Goal: Task Accomplishment & Management: Use online tool/utility

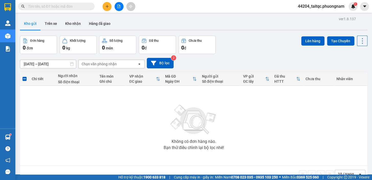
scroll to position [61, 0]
click at [115, 10] on div at bounding box center [119, 6] width 38 height 9
click at [118, 9] on button at bounding box center [119, 6] width 9 height 9
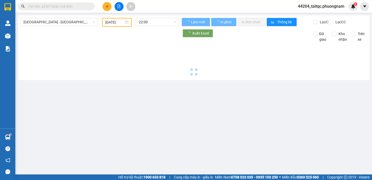
click at [117, 8] on button at bounding box center [119, 6] width 9 height 9
click at [64, 24] on span "[GEOGRAPHIC_DATA] - [GEOGRAPHIC_DATA] ([GEOGRAPHIC_DATA])" at bounding box center [59, 22] width 71 height 8
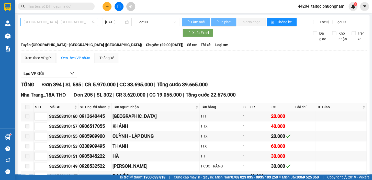
type input "[DATE]"
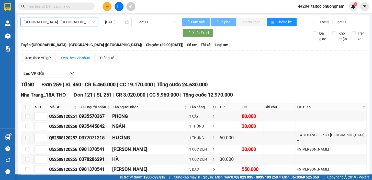
click at [74, 24] on span "[GEOGRAPHIC_DATA] - [GEOGRAPHIC_DATA] ([GEOGRAPHIC_DATA])" at bounding box center [59, 22] width 71 height 8
click at [66, 25] on span "[GEOGRAPHIC_DATA] - [GEOGRAPHIC_DATA] ([GEOGRAPHIC_DATA])" at bounding box center [59, 22] width 71 height 8
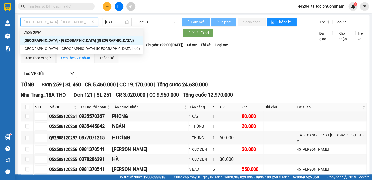
click at [56, 47] on div "[GEOGRAPHIC_DATA] - [GEOGRAPHIC_DATA] ([GEOGRAPHIC_DATA] hoá)" at bounding box center [82, 49] width 116 height 6
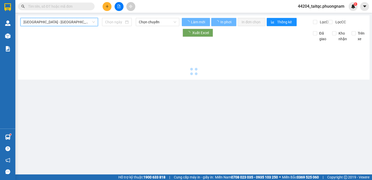
type input "[DATE]"
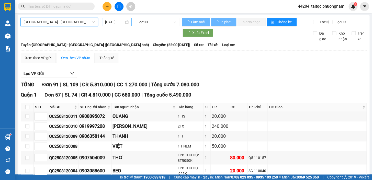
click at [116, 23] on input "[DATE]" at bounding box center [114, 22] width 19 height 6
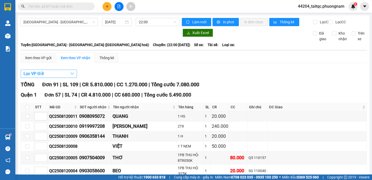
click at [50, 78] on button "Lọc VP Gửi" at bounding box center [49, 74] width 56 height 8
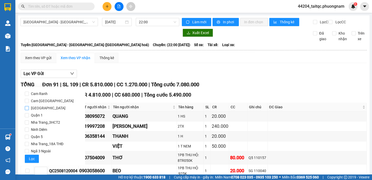
click at [43, 108] on span "[GEOGRAPHIC_DATA]" at bounding box center [48, 107] width 39 height 7
click at [29, 108] on input "[GEOGRAPHIC_DATA]" at bounding box center [27, 108] width 4 height 4
checkbox input "true"
click at [32, 157] on span "Lọc" at bounding box center [32, 159] width 6 height 6
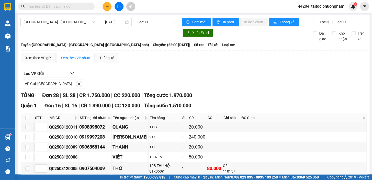
click at [120, 76] on div "Lọc VP Gửi VP Gửi: [GEOGRAPHIC_DATA]" at bounding box center [194, 79] width 346 height 19
click at [85, 23] on span "[GEOGRAPHIC_DATA] - [GEOGRAPHIC_DATA] ([GEOGRAPHIC_DATA] hoá)" at bounding box center [59, 22] width 71 height 8
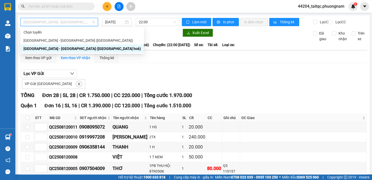
click at [49, 49] on div "[GEOGRAPHIC_DATA] - [GEOGRAPHIC_DATA] ([GEOGRAPHIC_DATA] hoá)" at bounding box center [82, 49] width 117 height 6
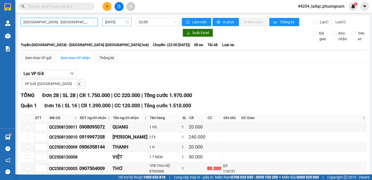
click at [108, 22] on input "[DATE]" at bounding box center [114, 22] width 19 height 6
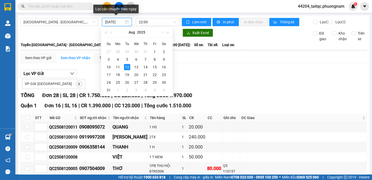
click at [113, 22] on input "[DATE]" at bounding box center [114, 22] width 19 height 6
click at [92, 35] on div at bounding box center [99, 33] width 159 height 8
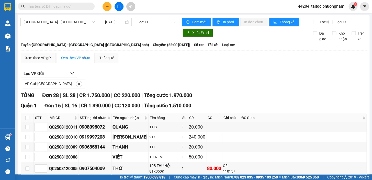
click at [38, 86] on span "VP Gửi: [GEOGRAPHIC_DATA]" at bounding box center [48, 84] width 47 height 4
click at [44, 86] on span "VP Gửi: [GEOGRAPHIC_DATA]" at bounding box center [48, 84] width 47 height 4
click at [61, 75] on button "Lọc VP Gửi" at bounding box center [49, 74] width 56 height 8
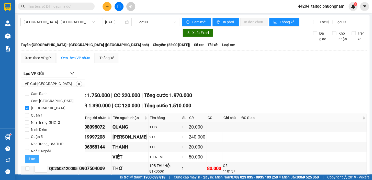
click at [36, 158] on button "Lọc" at bounding box center [32, 158] width 14 height 8
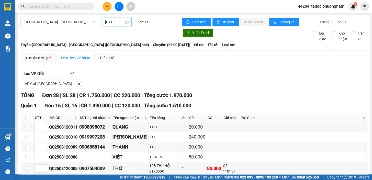
click at [112, 21] on input "[DATE]" at bounding box center [114, 22] width 19 height 6
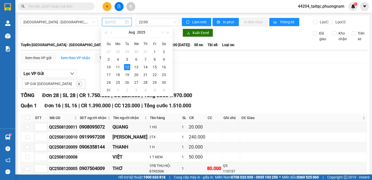
type input "[DATE]"
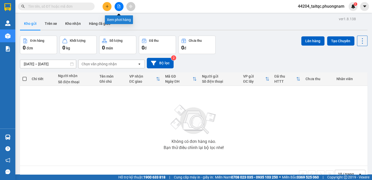
click at [117, 9] on button at bounding box center [119, 6] width 9 height 9
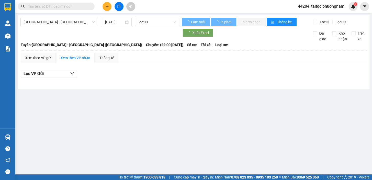
click at [65, 22] on span "[GEOGRAPHIC_DATA] - [GEOGRAPHIC_DATA] ([GEOGRAPHIC_DATA])" at bounding box center [59, 22] width 71 height 8
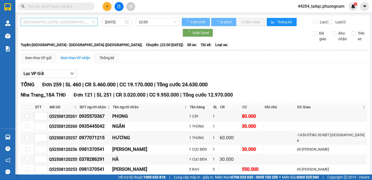
click at [61, 23] on span "[GEOGRAPHIC_DATA] - [GEOGRAPHIC_DATA] ([GEOGRAPHIC_DATA])" at bounding box center [59, 22] width 71 height 8
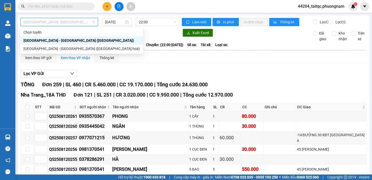
click at [57, 24] on span "[GEOGRAPHIC_DATA] - [GEOGRAPHIC_DATA] ([GEOGRAPHIC_DATA])" at bounding box center [59, 22] width 71 height 8
click at [58, 49] on div "[GEOGRAPHIC_DATA] - [GEOGRAPHIC_DATA] ([GEOGRAPHIC_DATA] hoá)" at bounding box center [82, 49] width 116 height 6
type input "[DATE]"
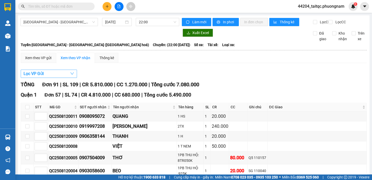
click at [54, 77] on button "Lọc VP Gửi" at bounding box center [49, 74] width 56 height 8
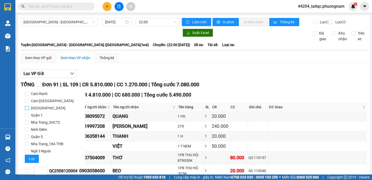
click at [43, 108] on span "[GEOGRAPHIC_DATA]" at bounding box center [48, 107] width 39 height 7
click at [29, 108] on input "[GEOGRAPHIC_DATA]" at bounding box center [27, 108] width 4 height 4
checkbox input "true"
click at [32, 156] on span "Lọc" at bounding box center [32, 159] width 6 height 6
